Goal: Information Seeking & Learning: Learn about a topic

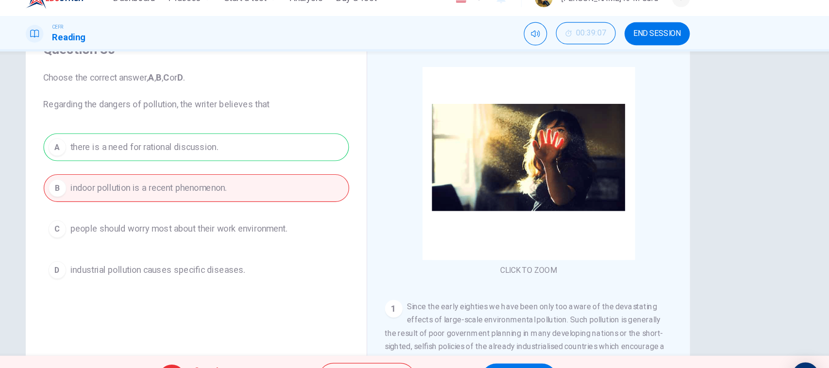
scroll to position [920, 0]
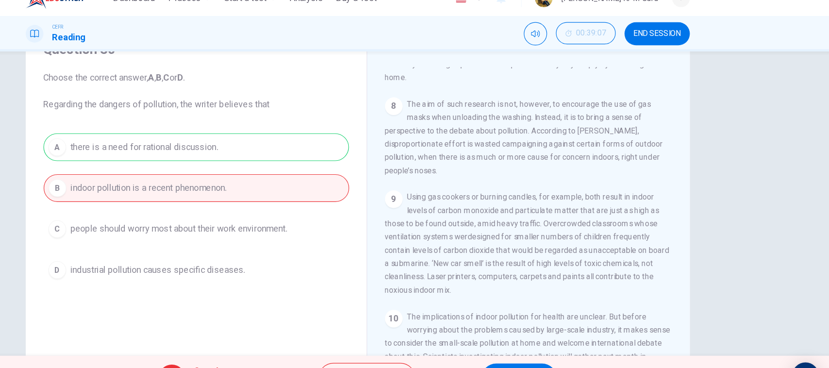
click at [558, 336] on button "NEXT" at bounding box center [556, 348] width 66 height 25
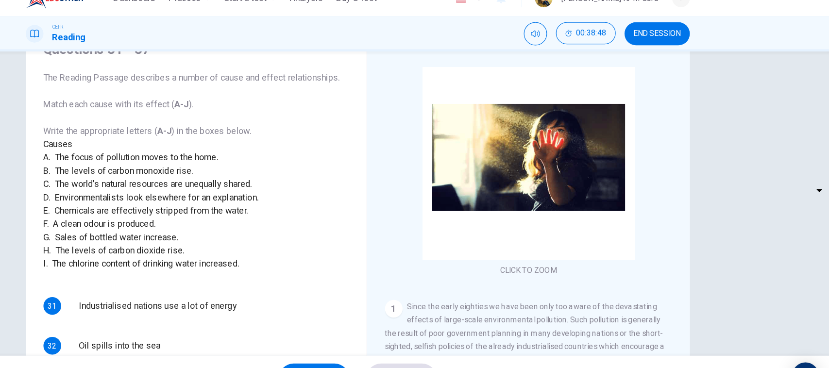
drag, startPoint x: 415, startPoint y: 250, endPoint x: 413, endPoint y: 184, distance: 66.1
click at [413, 184] on div "Questions 31 - 37 The Reading Passage describes a number of cause and effect re…" at bounding box center [414, 201] width 583 height 337
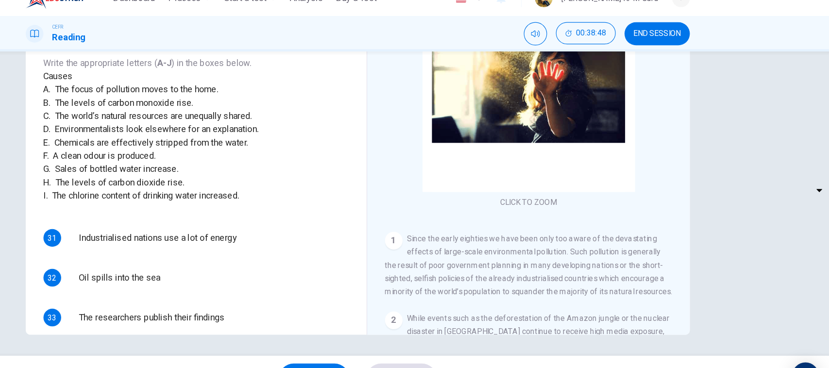
scroll to position [20, 0]
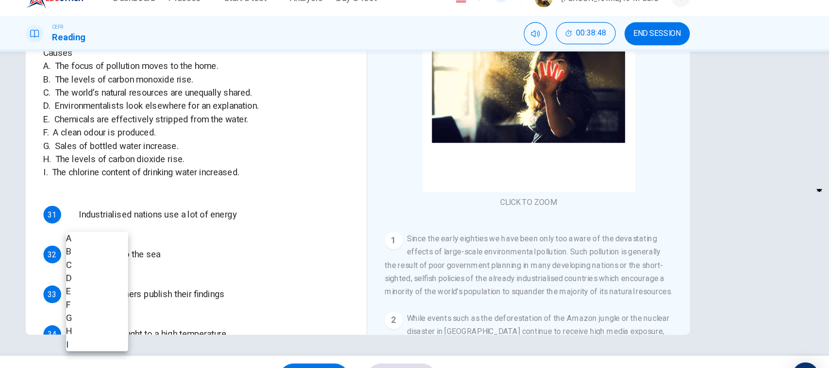
click at [103, 229] on body "This site uses cookies, as explained in our Privacy Policy . If you agree to th…" at bounding box center [414, 184] width 829 height 368
click at [189, 232] on li "A" at bounding box center [186, 226] width 54 height 12
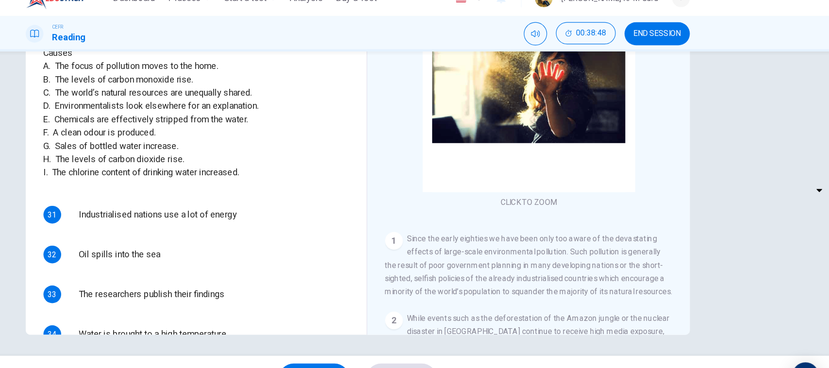
type input "*"
drag, startPoint x: 408, startPoint y: 211, endPoint x: 636, endPoint y: 131, distance: 242.0
click at [408, 120] on div at bounding box center [414, 184] width 829 height 368
drag, startPoint x: 408, startPoint y: 117, endPoint x: 405, endPoint y: 86, distance: 31.3
click at [405, 78] on div at bounding box center [414, 184] width 829 height 368
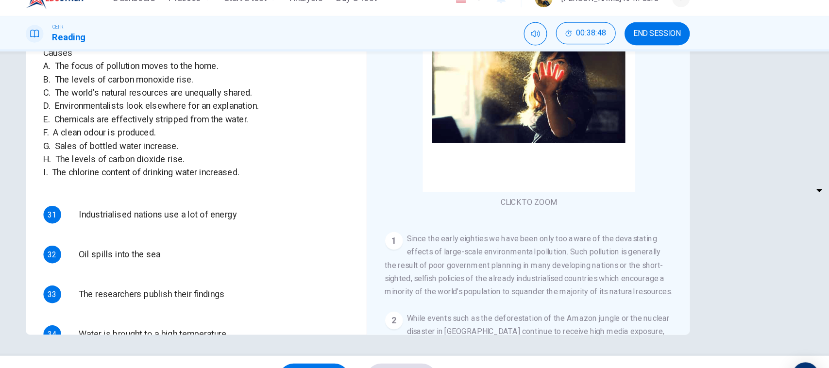
drag, startPoint x: 409, startPoint y: 112, endPoint x: 409, endPoint y: 84, distance: 27.2
click at [409, 84] on div at bounding box center [414, 184] width 829 height 368
drag, startPoint x: 696, startPoint y: 81, endPoint x: 701, endPoint y: 128, distance: 46.9
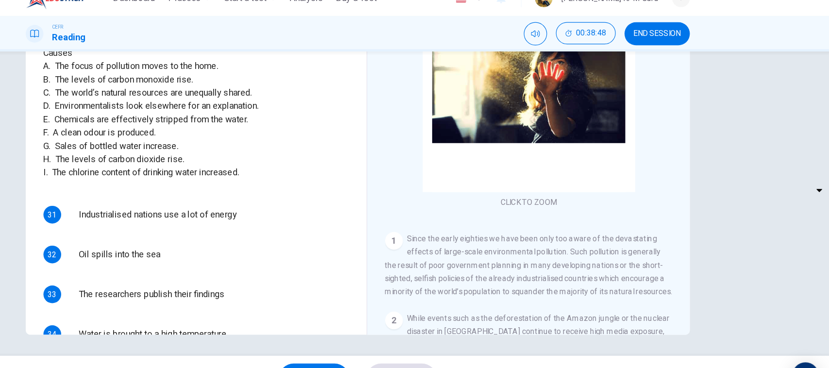
click at [701, 128] on div at bounding box center [414, 184] width 829 height 368
drag, startPoint x: 408, startPoint y: 298, endPoint x: 411, endPoint y: 227, distance: 70.9
click at [411, 227] on div at bounding box center [414, 184] width 829 height 368
click at [407, 91] on div at bounding box center [414, 184] width 829 height 368
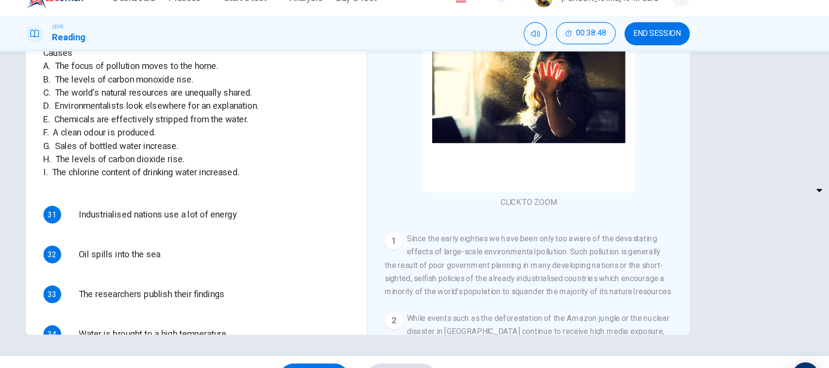
drag, startPoint x: 696, startPoint y: 85, endPoint x: 697, endPoint y: 119, distance: 34.0
click at [697, 119] on div at bounding box center [414, 184] width 829 height 368
click at [409, 88] on div at bounding box center [414, 184] width 829 height 368
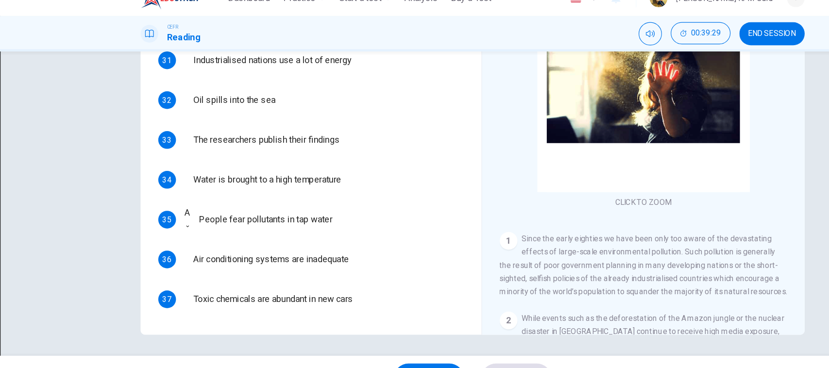
scroll to position [73, 0]
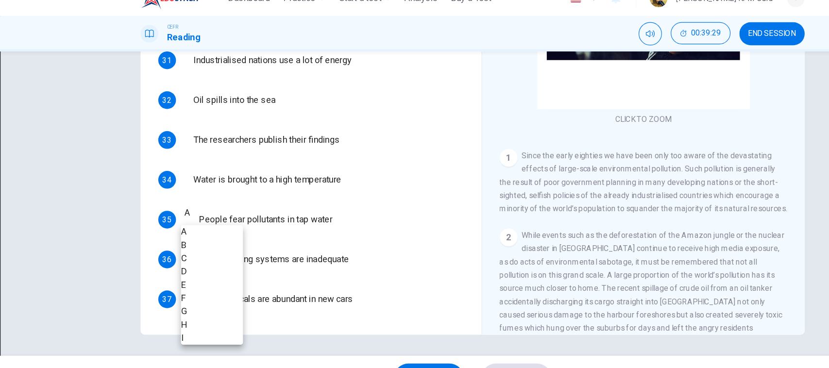
click at [203, 206] on body "This site uses cookies, as explained in our Privacy Policy . If you agree to th…" at bounding box center [414, 184] width 829 height 368
click at [195, 238] on li "B" at bounding box center [186, 232] width 54 height 12
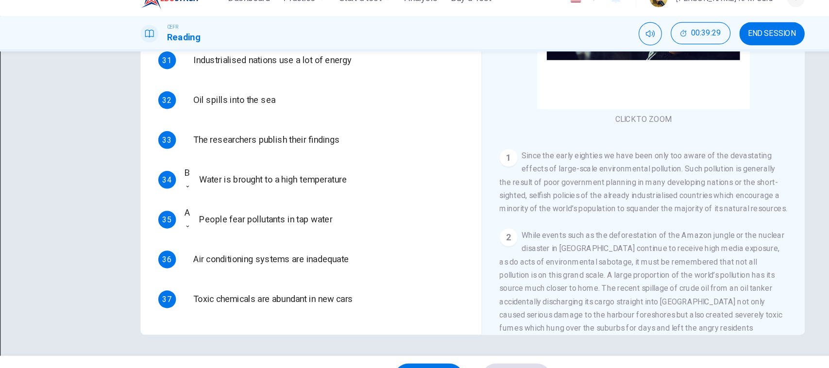
type input "*"
drag, startPoint x: 406, startPoint y: 199, endPoint x: 406, endPoint y: 150, distance: 49.0
click at [406, 150] on div at bounding box center [414, 184] width 829 height 368
click at [410, 92] on div at bounding box center [414, 184] width 829 height 368
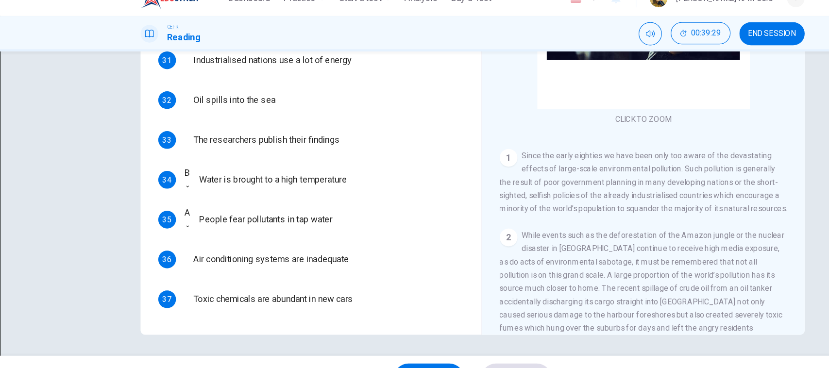
click at [410, 92] on div at bounding box center [414, 184] width 829 height 368
drag, startPoint x: 408, startPoint y: 115, endPoint x: 412, endPoint y: 62, distance: 52.5
click at [412, 62] on div at bounding box center [414, 184] width 829 height 368
click at [408, 84] on div at bounding box center [414, 184] width 829 height 368
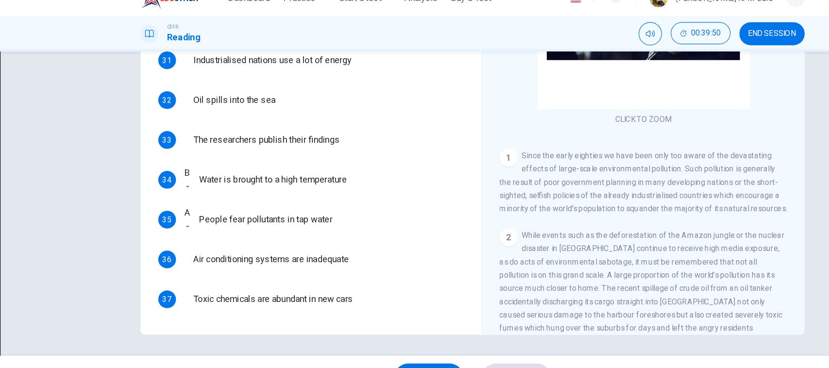
click at [408, 84] on div at bounding box center [414, 184] width 829 height 368
click at [199, 120] on body "This site uses cookies, as explained in our Privacy Policy . If you agree to th…" at bounding box center [414, 184] width 829 height 368
type input "*"
drag, startPoint x: 406, startPoint y: 161, endPoint x: 411, endPoint y: 107, distance: 54.1
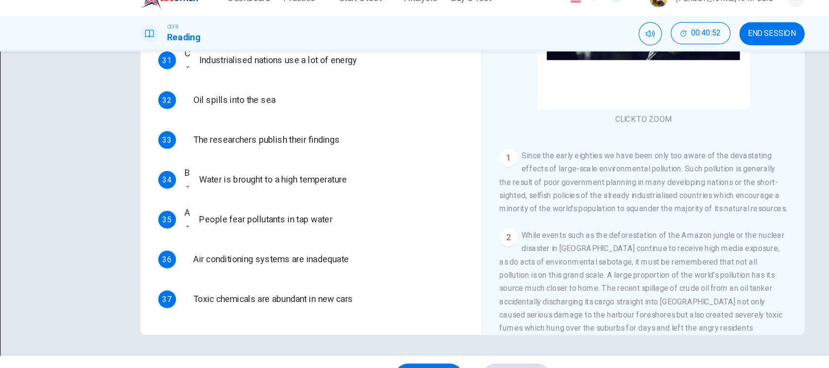
click at [411, 107] on div at bounding box center [414, 184] width 829 height 368
drag, startPoint x: 411, startPoint y: 107, endPoint x: 531, endPoint y: 115, distance: 120.7
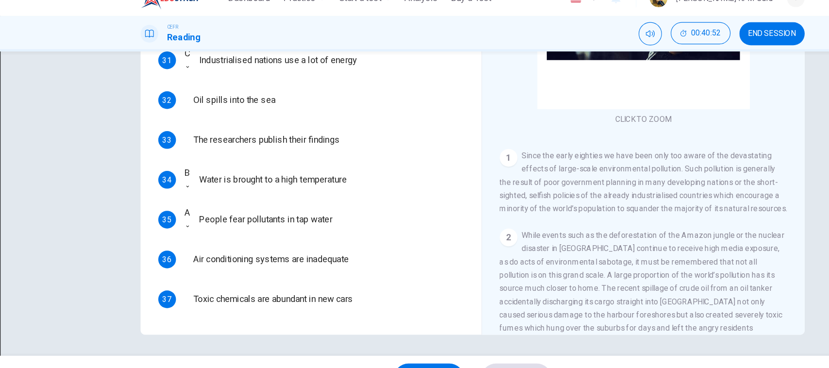
click at [710, 90] on div at bounding box center [414, 184] width 829 height 368
click at [407, 84] on div at bounding box center [414, 184] width 829 height 368
click at [406, 115] on div at bounding box center [414, 184] width 829 height 368
drag, startPoint x: 408, startPoint y: 126, endPoint x: 683, endPoint y: 97, distance: 275.8
click at [408, 83] on div at bounding box center [414, 184] width 829 height 368
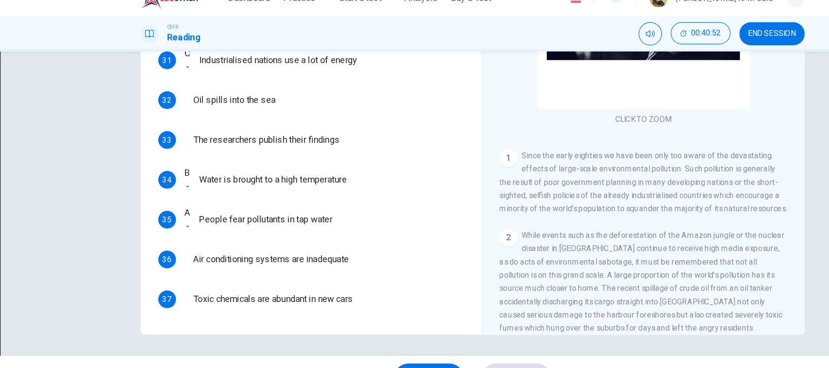
drag, startPoint x: 696, startPoint y: 99, endPoint x: 483, endPoint y: 63, distance: 216.1
click at [709, 0] on html "This site uses cookies, as explained in our Privacy Policy . If you agree to th…" at bounding box center [414, 184] width 829 height 368
click at [412, 80] on div at bounding box center [414, 184] width 829 height 368
click at [409, 80] on div at bounding box center [414, 184] width 829 height 368
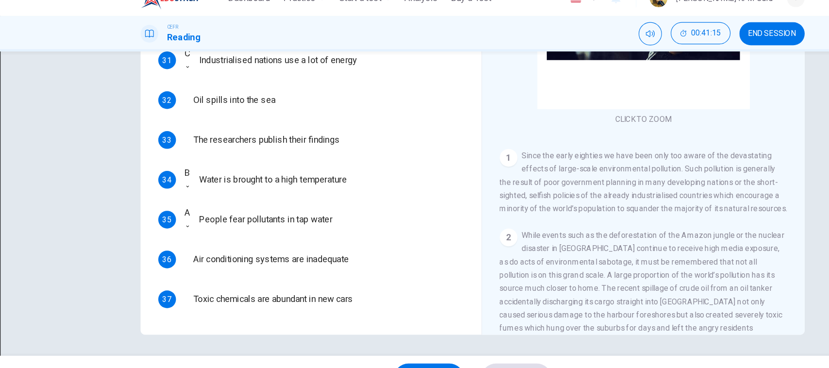
click at [409, 80] on div at bounding box center [414, 184] width 829 height 368
drag, startPoint x: 409, startPoint y: 80, endPoint x: 402, endPoint y: 91, distance: 12.8
click at [519, 115] on div at bounding box center [414, 184] width 829 height 368
click at [410, 91] on div at bounding box center [414, 184] width 829 height 368
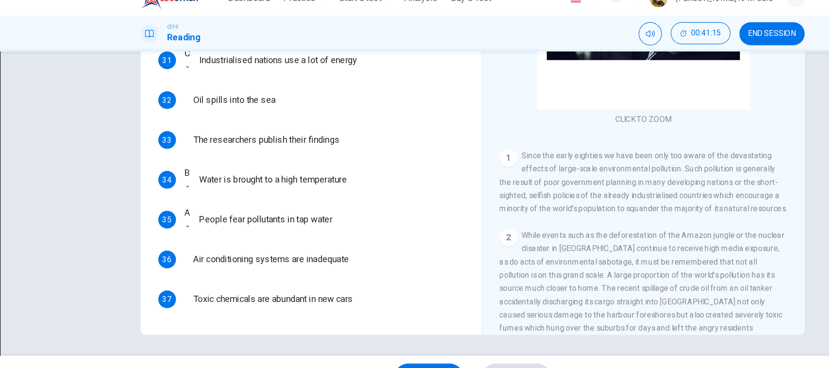
click at [410, 91] on div at bounding box center [414, 184] width 829 height 368
drag, startPoint x: 406, startPoint y: 91, endPoint x: 203, endPoint y: 145, distance: 210.3
click at [225, 143] on div at bounding box center [414, 184] width 829 height 368
click at [208, 287] on body "This site uses cookies, as explained in our Privacy Policy . If you agree to th…" at bounding box center [414, 184] width 829 height 368
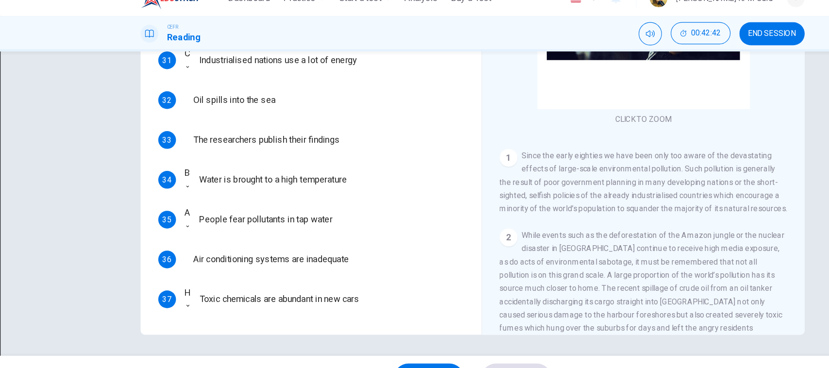
type input "*"
drag, startPoint x: 409, startPoint y: 224, endPoint x: 413, endPoint y: 185, distance: 39.0
click at [413, 185] on div at bounding box center [414, 184] width 829 height 368
click at [408, 92] on div at bounding box center [414, 184] width 829 height 368
click at [407, 115] on div at bounding box center [414, 184] width 829 height 368
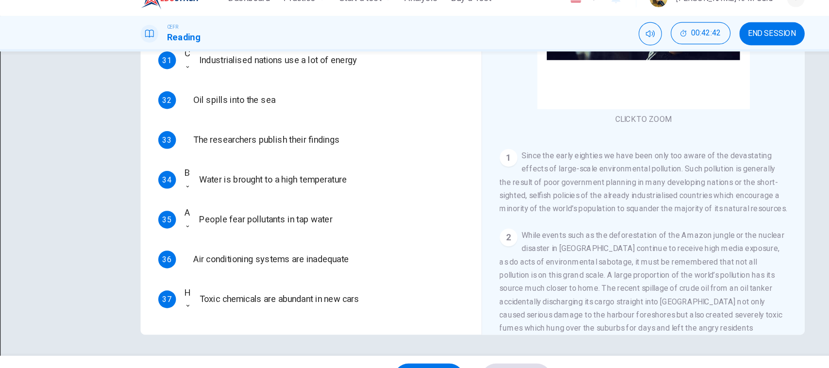
scroll to position [206, 0]
drag, startPoint x: 407, startPoint y: 115, endPoint x: 412, endPoint y: 96, distance: 19.1
click at [412, 96] on div at bounding box center [414, 184] width 829 height 368
click at [410, 113] on div at bounding box center [414, 184] width 829 height 368
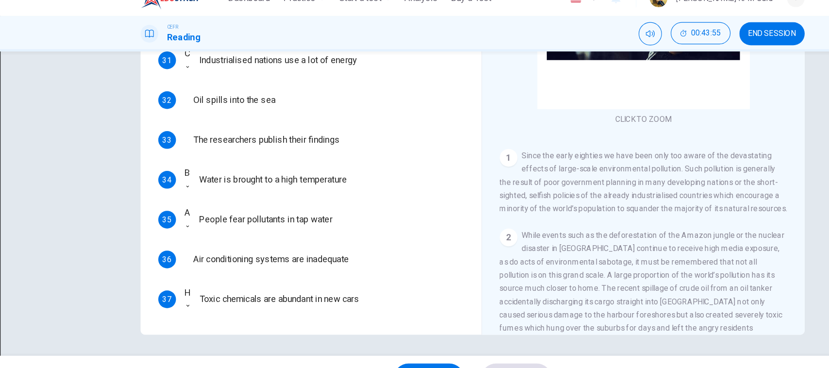
click at [205, 195] on body "This site uses cookies, as explained in our Privacy Policy . If you agree to th…" at bounding box center [414, 184] width 829 height 368
type input "*"
drag, startPoint x: 409, startPoint y: 203, endPoint x: 415, endPoint y: 130, distance: 73.5
click at [415, 130] on div at bounding box center [414, 184] width 829 height 368
click at [410, 81] on div at bounding box center [414, 184] width 829 height 368
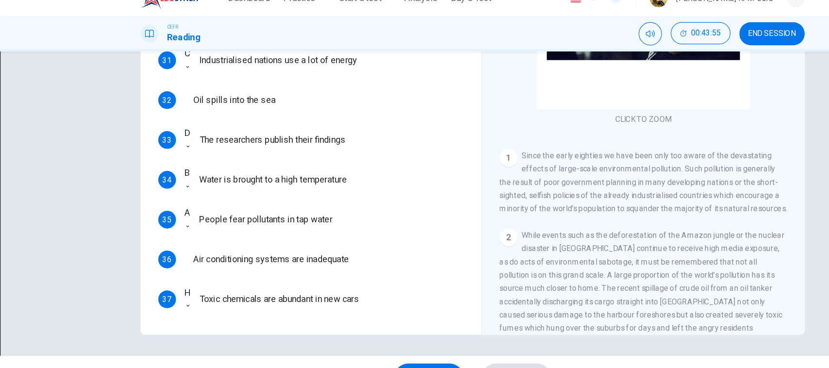
scroll to position [186, 0]
drag, startPoint x: 407, startPoint y: 121, endPoint x: 412, endPoint y: 100, distance: 21.1
click at [412, 100] on div at bounding box center [414, 184] width 829 height 368
click at [408, 88] on div at bounding box center [414, 184] width 829 height 368
drag, startPoint x: 409, startPoint y: 90, endPoint x: 411, endPoint y: 74, distance: 16.6
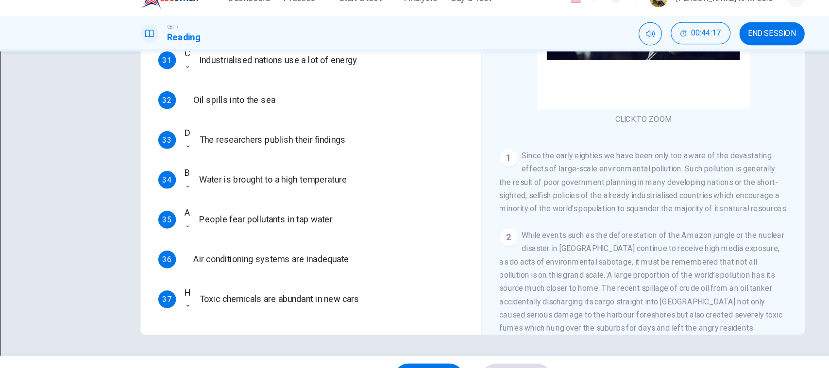
click at [411, 74] on div at bounding box center [414, 184] width 829 height 368
click at [208, 193] on body "This site uses cookies, as explained in our Privacy Policy . If you agree to th…" at bounding box center [414, 184] width 829 height 368
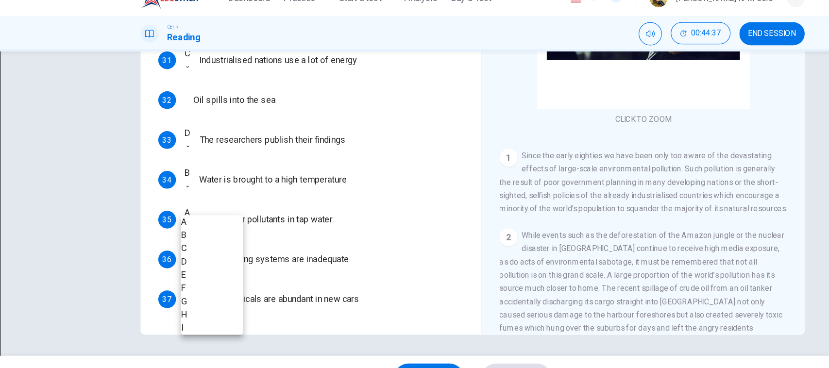
click at [178, 264] on li "E" at bounding box center [186, 258] width 54 height 12
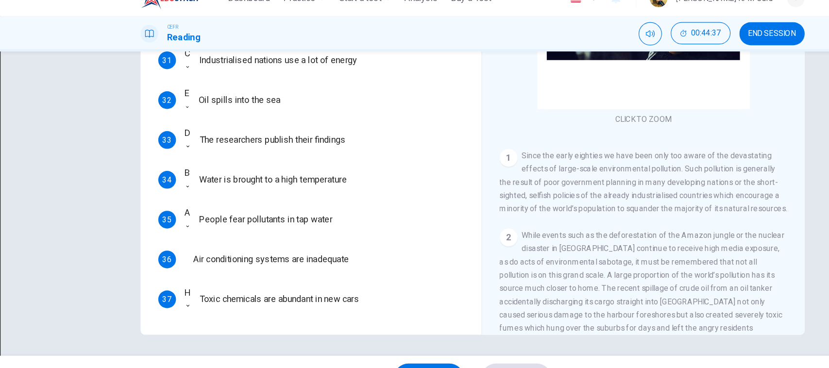
type input "*"
drag, startPoint x: 409, startPoint y: 258, endPoint x: 408, endPoint y: 277, distance: 18.9
click at [408, 277] on div at bounding box center [414, 184] width 829 height 368
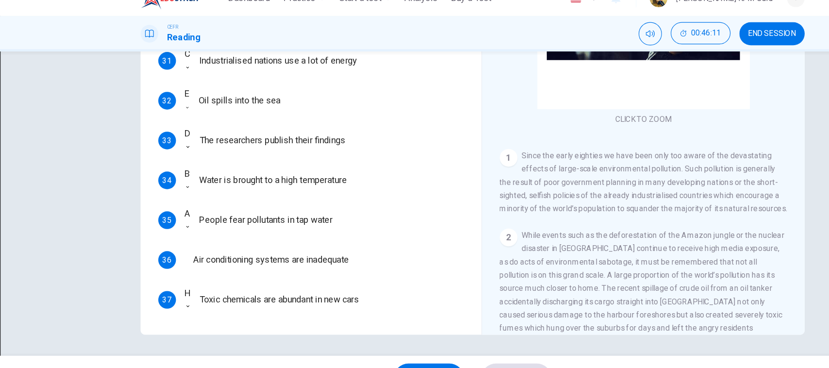
click at [205, 255] on body "This site uses cookies, as explained in our Privacy Policy . If you agree to th…" at bounding box center [414, 184] width 829 height 368
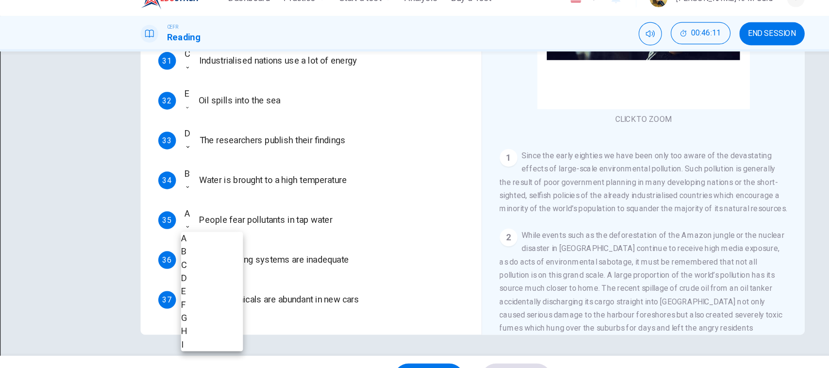
click at [180, 290] on li "F" at bounding box center [186, 285] width 54 height 12
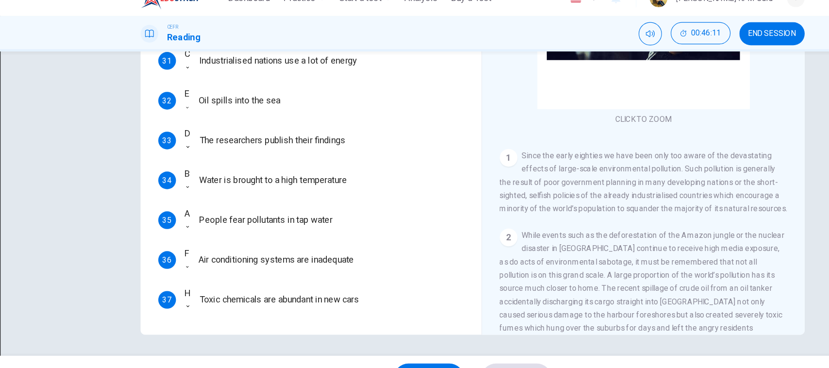
type input "*"
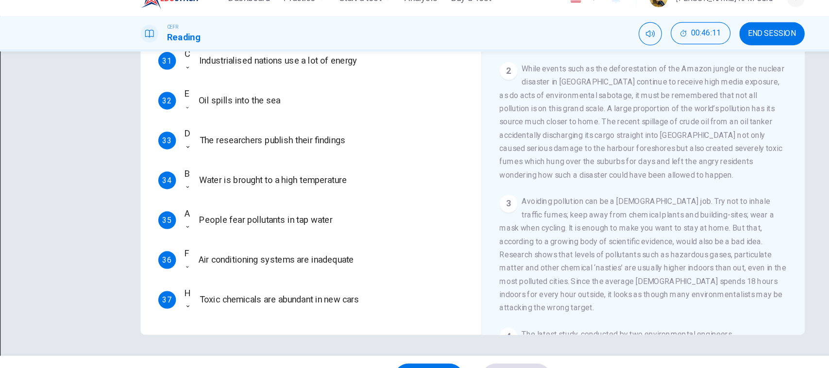
scroll to position [206, 0]
drag, startPoint x: 696, startPoint y: 142, endPoint x: 633, endPoint y: 183, distance: 74.9
click at [697, 152] on div at bounding box center [414, 184] width 829 height 368
click at [436, 338] on div at bounding box center [414, 184] width 829 height 368
click at [703, 257] on div at bounding box center [414, 184] width 829 height 368
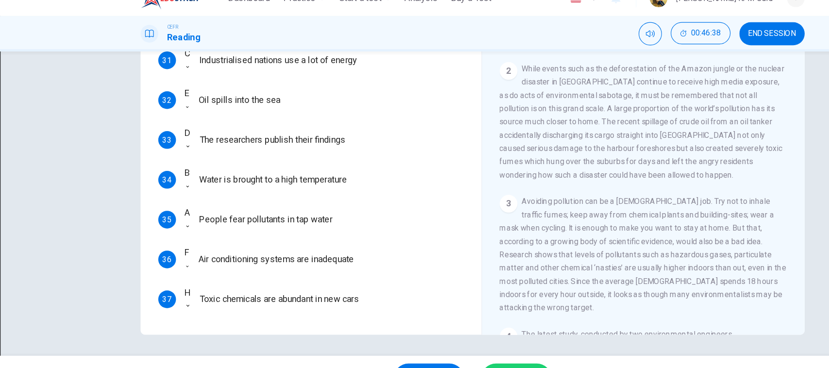
click at [701, 259] on div at bounding box center [414, 184] width 829 height 368
drag, startPoint x: 697, startPoint y: 133, endPoint x: 695, endPoint y: 157, distance: 24.4
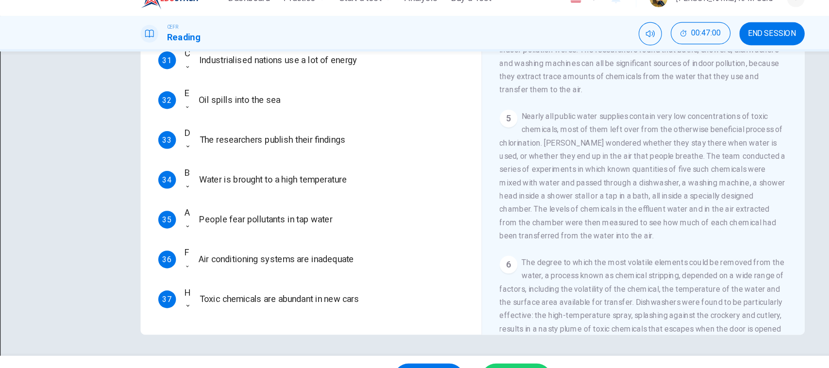
click at [378, 337] on button "SKIP" at bounding box center [376, 348] width 61 height 25
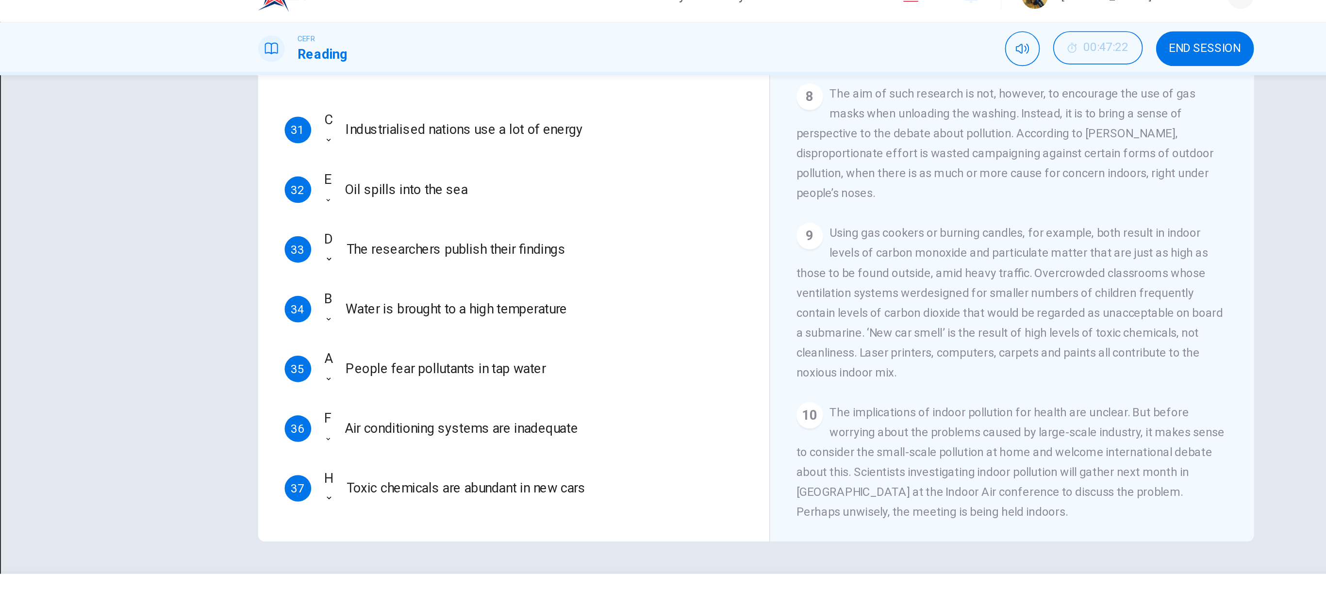
scroll to position [206, 0]
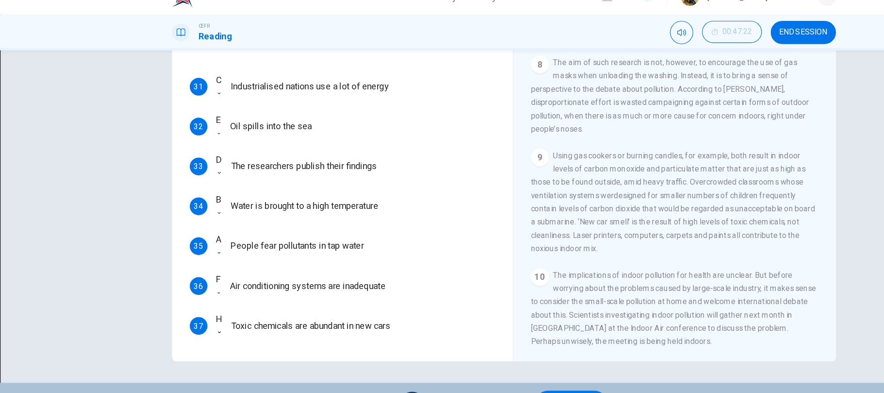
click at [401, 63] on div "I. The chlorine content of drinking water increased." at bounding box center [301, 57] width 268 height 12
click at [643, 44] on span "00:47:22" at bounding box center [647, 46] width 26 height 8
click at [658, 47] on icon "Show" at bounding box center [659, 46] width 8 height 8
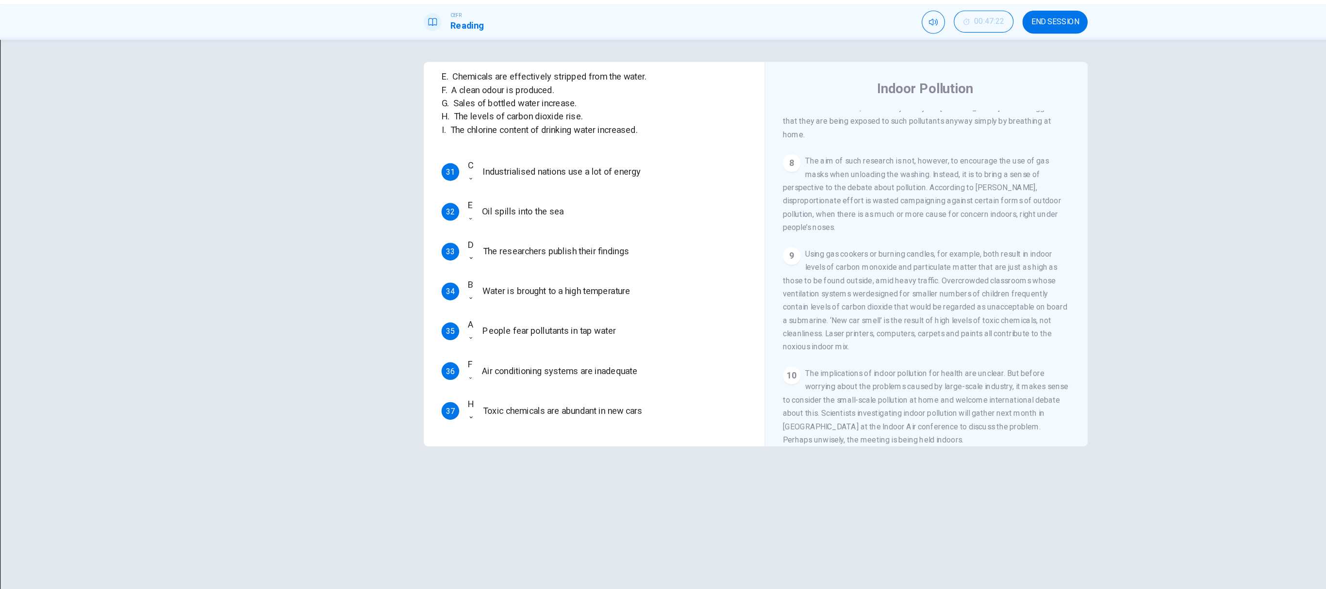
scroll to position [0, 0]
click at [650, 368] on div "Questions 31 - 37 The Reading Passage describes a number of cause and effect re…" at bounding box center [663, 307] width 614 height 450
click at [687, 368] on div "Questions 31 - 37 The Reading Passage describes a number of cause and effect re…" at bounding box center [663, 307] width 614 height 450
click at [555, 368] on div "Questions 31 - 37 The Reading Passage describes a number of cause and effect re…" at bounding box center [522, 172] width 284 height 474
click at [556, 368] on span "Toxic chemicals are abundant in new cars" at bounding box center [494, 388] width 140 height 12
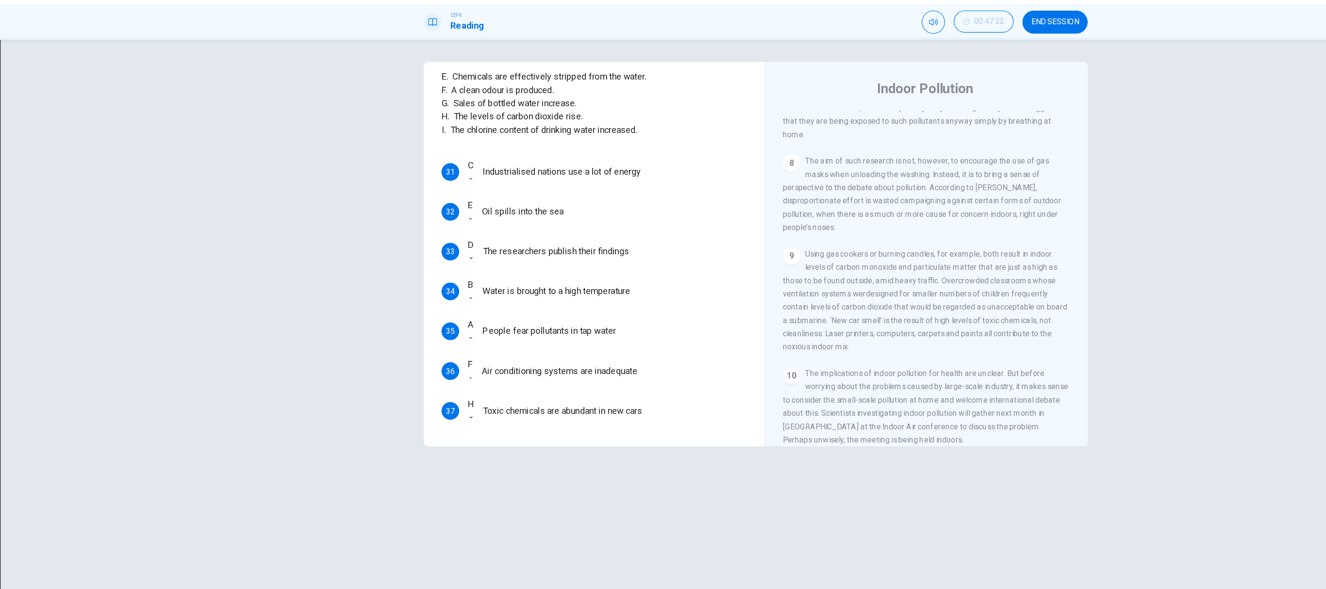
click at [603, 368] on div "37 H * ​ Toxic chemicals are abundant in new cars" at bounding box center [521, 387] width 268 height 23
click at [686, 368] on div "Questions 31 - 37 The Reading Passage describes a number of cause and effect re…" at bounding box center [663, 307] width 614 height 450
click at [746, 368] on div "Questions 31 - 37 The Reading Passage describes a number of cause and effect re…" at bounding box center [663, 307] width 614 height 450
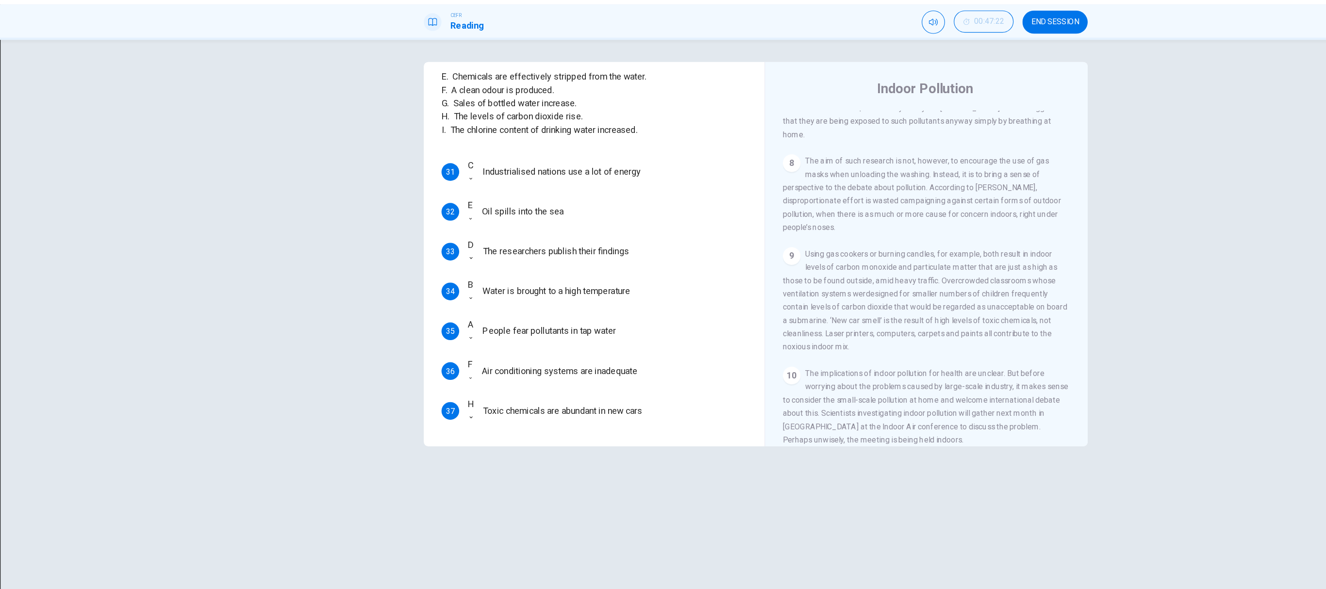
drag, startPoint x: 720, startPoint y: 445, endPoint x: 708, endPoint y: 444, distance: 11.2
click at [717, 368] on div "Questions 31 - 37 The Reading Passage describes a number of cause and effect re…" at bounding box center [663, 307] width 614 height 450
click at [708, 368] on div "Questions 31 - 37 The Reading Passage describes a number of cause and effect re…" at bounding box center [663, 307] width 614 height 450
click at [717, 368] on div "Questions 31 - 37 The Reading Passage describes a number of cause and effect re…" at bounding box center [663, 307] width 614 height 450
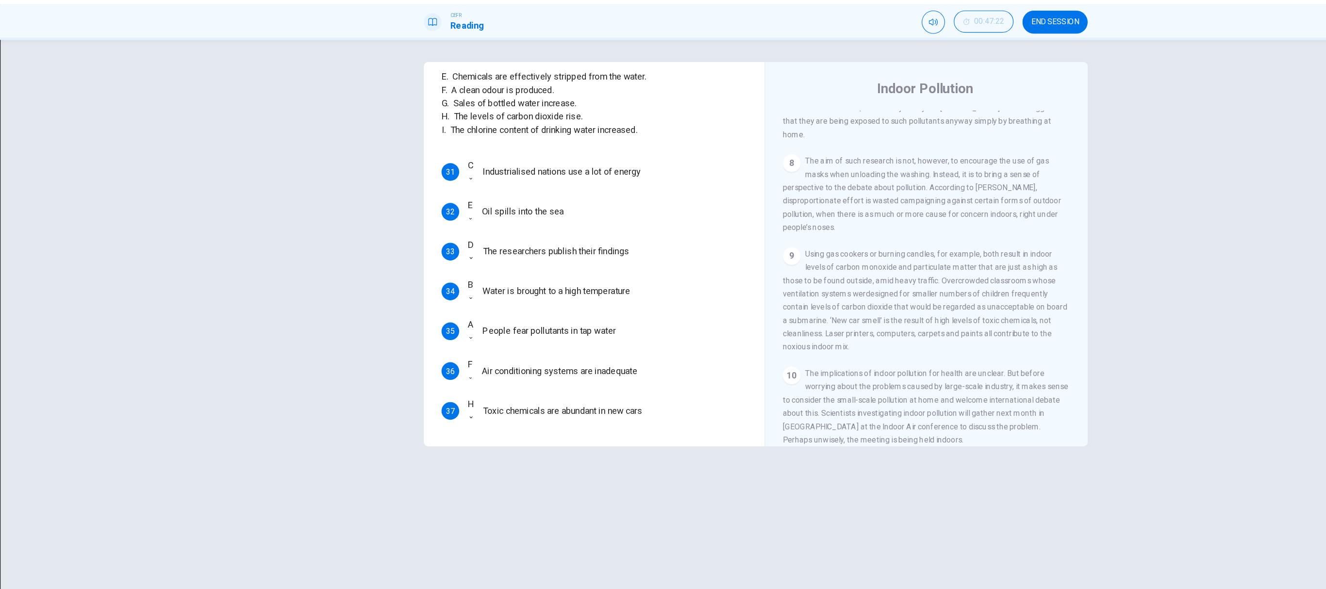
click at [654, 368] on div "Questions 31 - 37 The Reading Passage describes a number of cause and effect re…" at bounding box center [663, 307] width 614 height 450
drag, startPoint x: 654, startPoint y: 436, endPoint x: 647, endPoint y: 436, distance: 6.8
click at [647, 368] on div "Questions 31 - 37 The Reading Passage describes a number of cause and effect re…" at bounding box center [663, 307] width 614 height 450
click at [828, 368] on div "Questions 31 - 37 The Reading Passage describes a number of cause and effect re…" at bounding box center [663, 306] width 1326 height 488
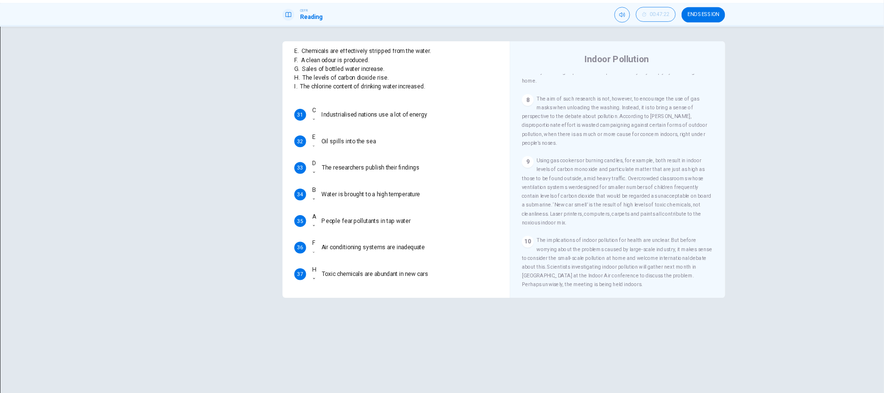
scroll to position [218, 0]
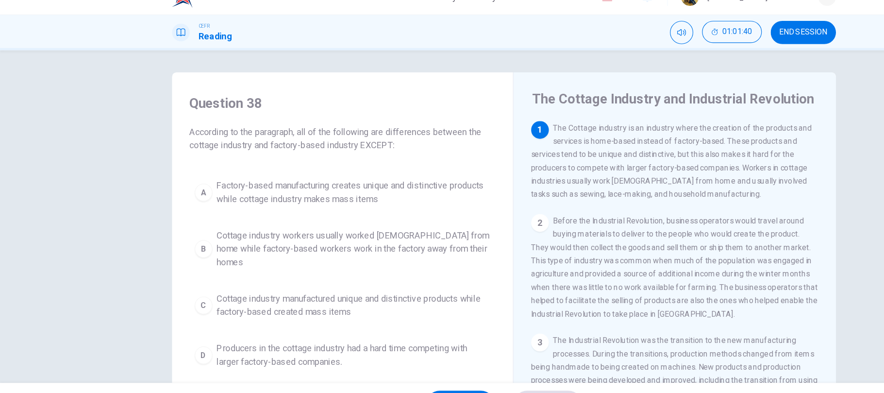
click at [710, 46] on span "END SESSION" at bounding box center [705, 47] width 42 height 8
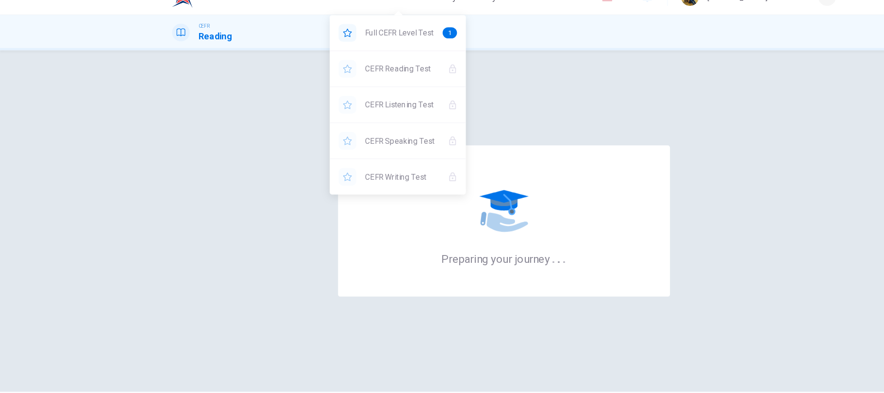
click at [650, 84] on div "Preparing your journey . . ." at bounding box center [442, 212] width 583 height 261
